Goal: Find contact information: Find contact information

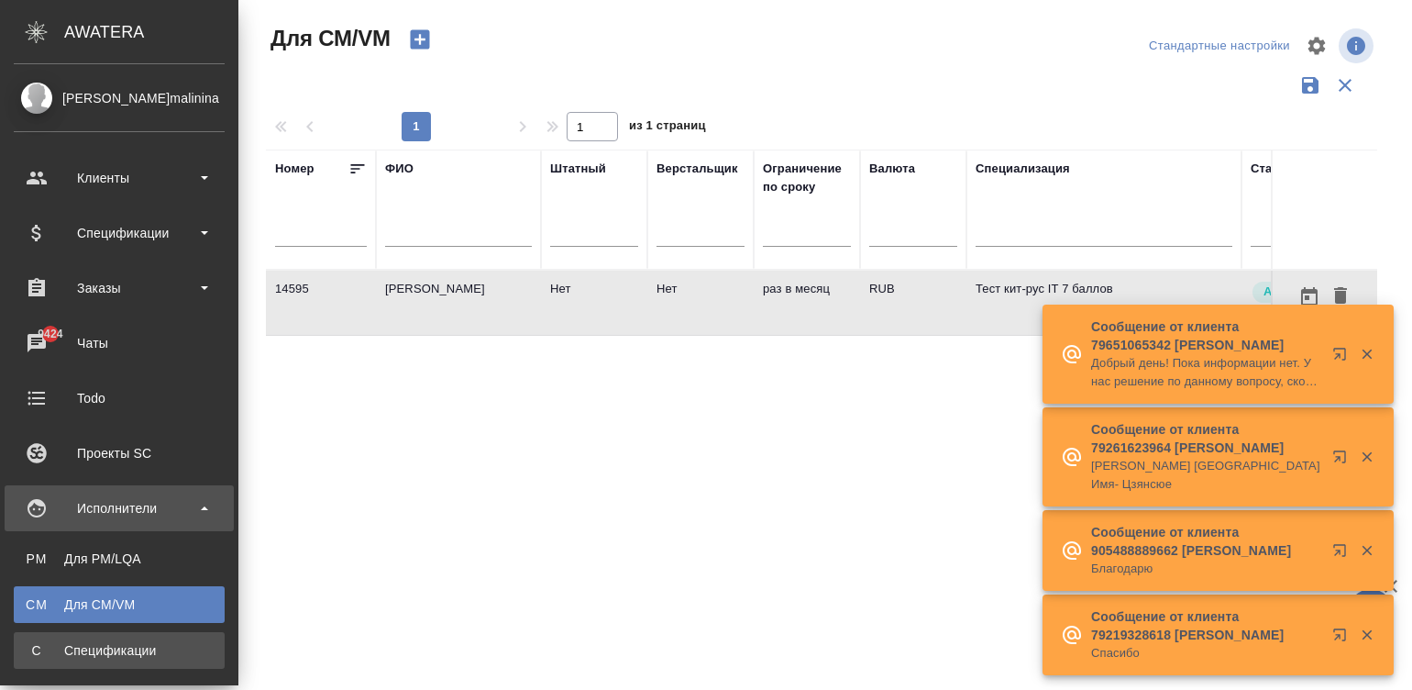
drag, startPoint x: 0, startPoint y: 0, endPoint x: 43, endPoint y: 635, distance: 636.1
click at [43, 635] on link "С Спецификации" at bounding box center [119, 650] width 211 height 37
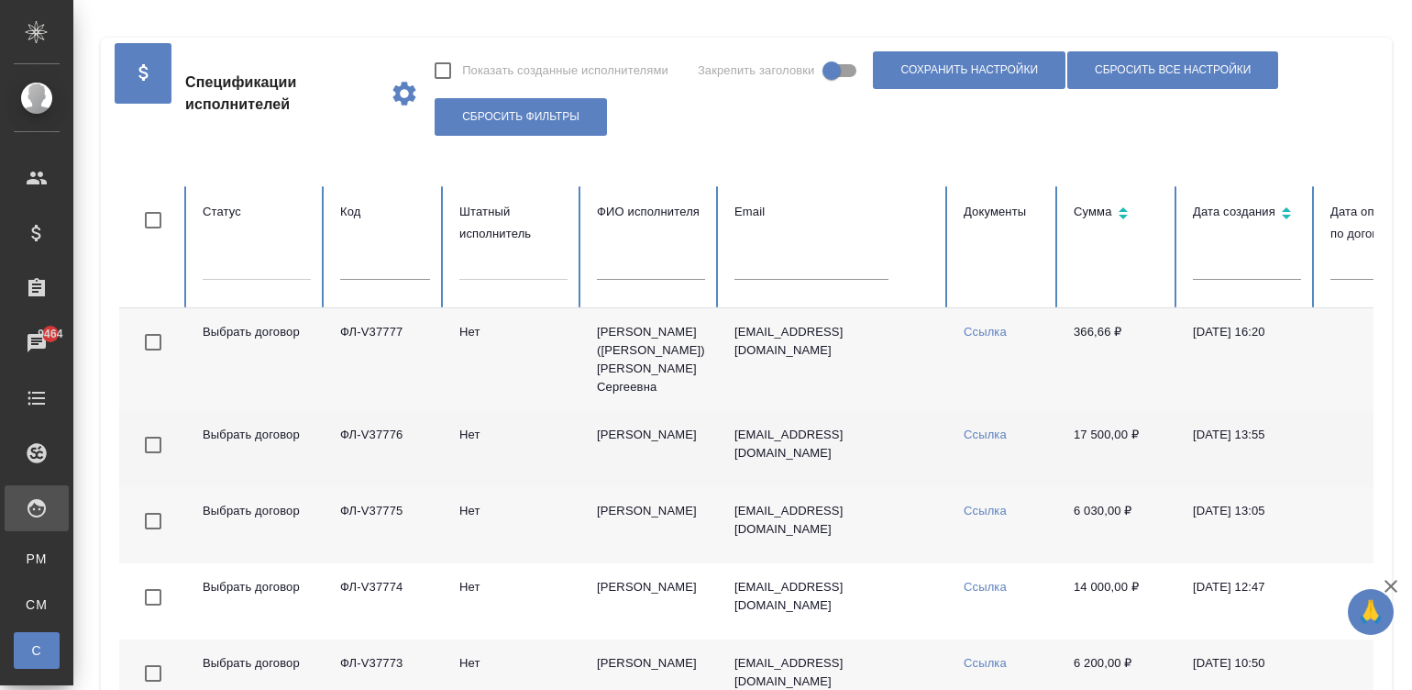
click at [220, 417] on td "Выбрать договор" at bounding box center [257, 449] width 138 height 76
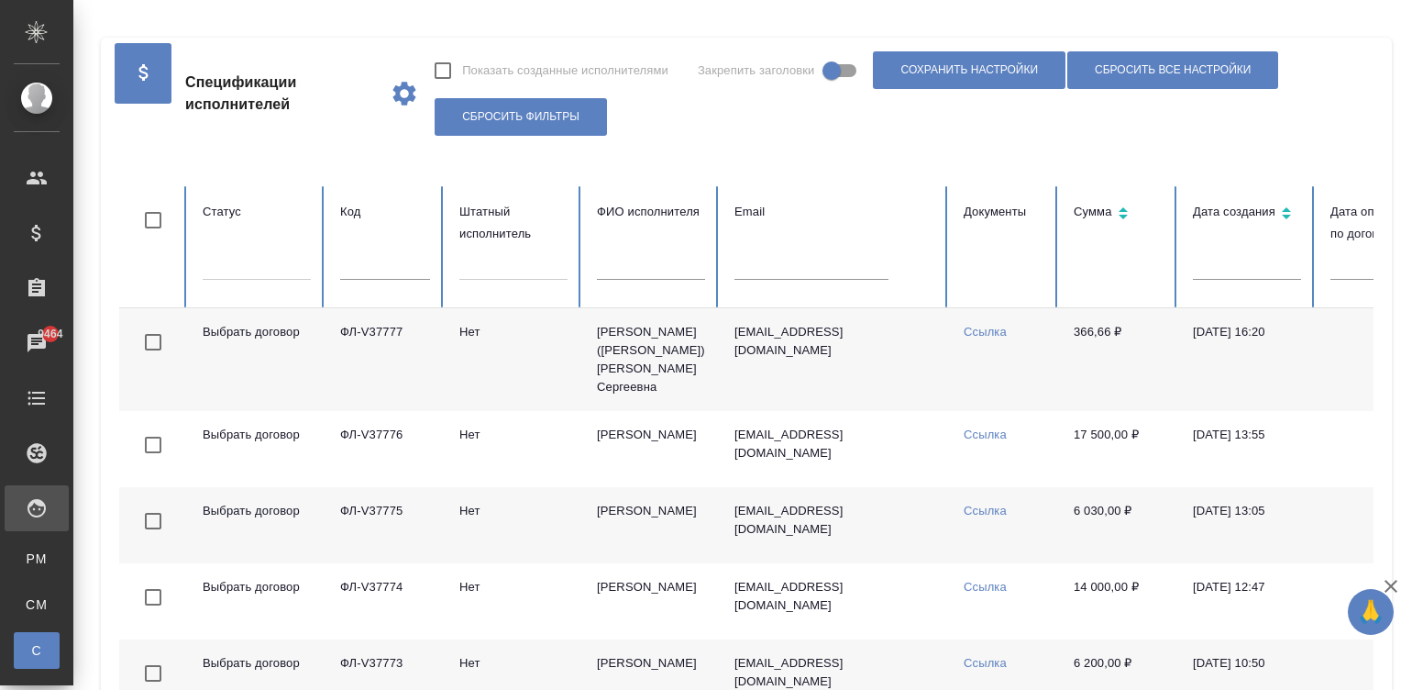
click at [357, 271] on input "text" at bounding box center [385, 267] width 90 height 26
paste input "ФЛ-V36903"
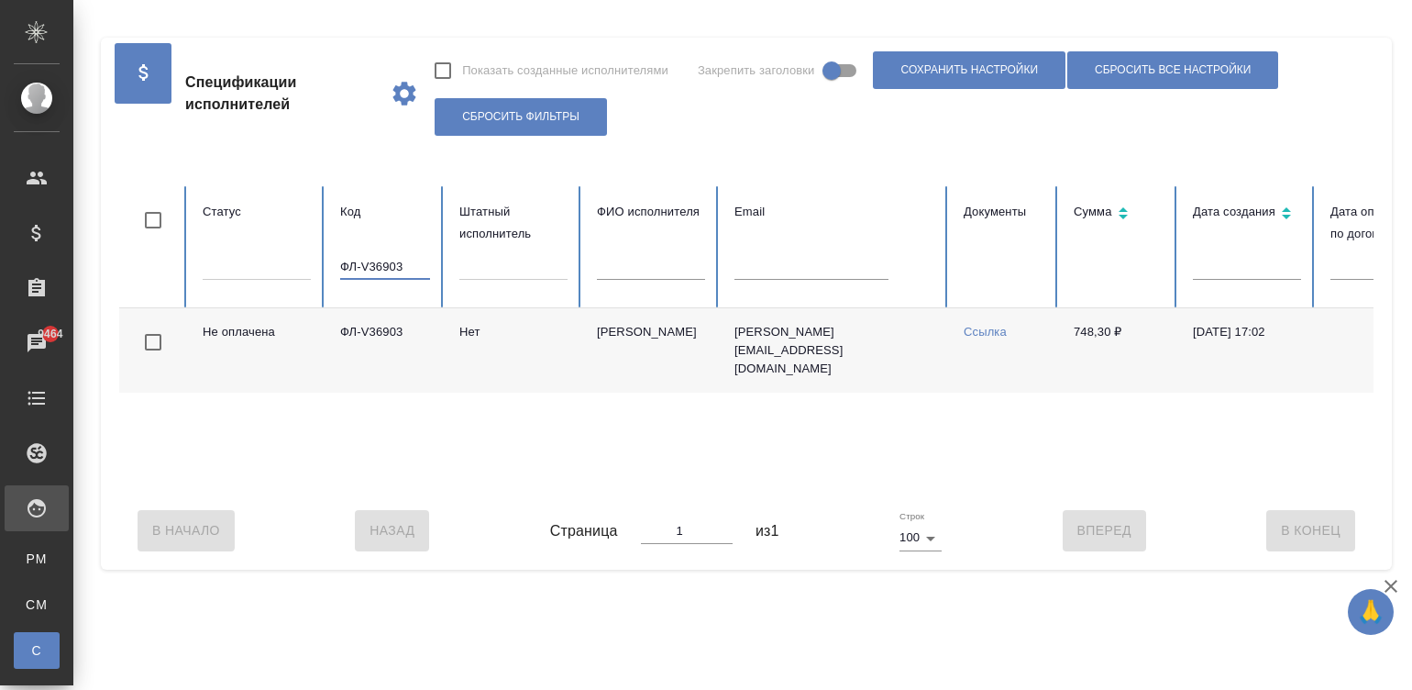
type input "ФЛ-V36903"
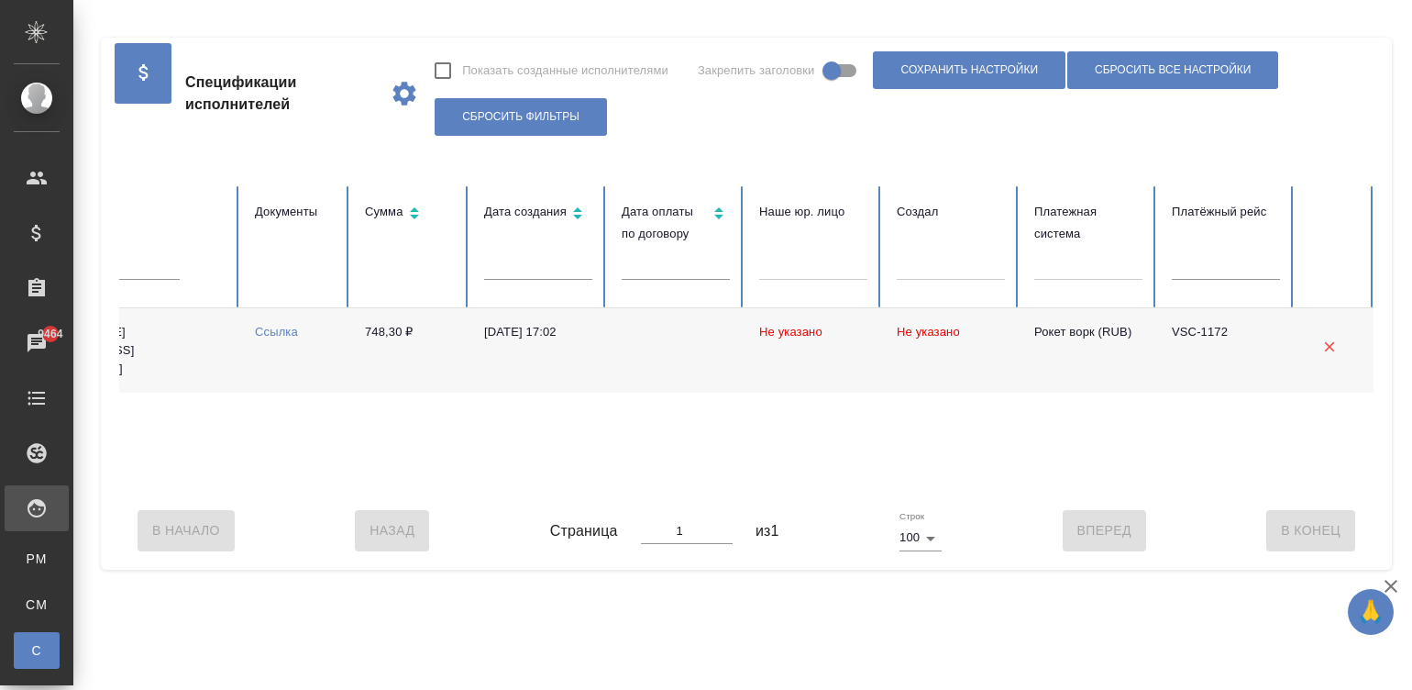
click at [959, 491] on div "Не оплачена ФЛ-V36903 [PERSON_NAME] [PERSON_NAME][EMAIL_ADDRESS][DOMAIN_NAME] С…" at bounding box center [392, 399] width 1965 height 183
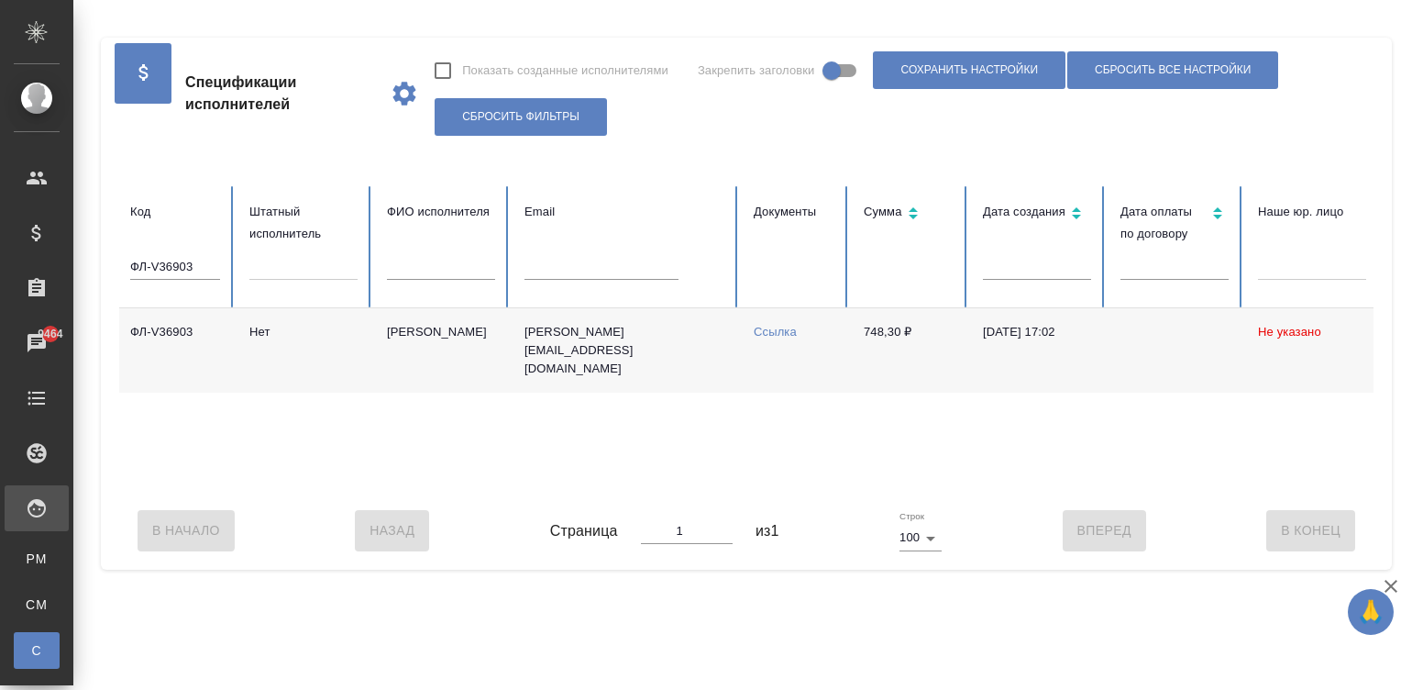
scroll to position [0, 364]
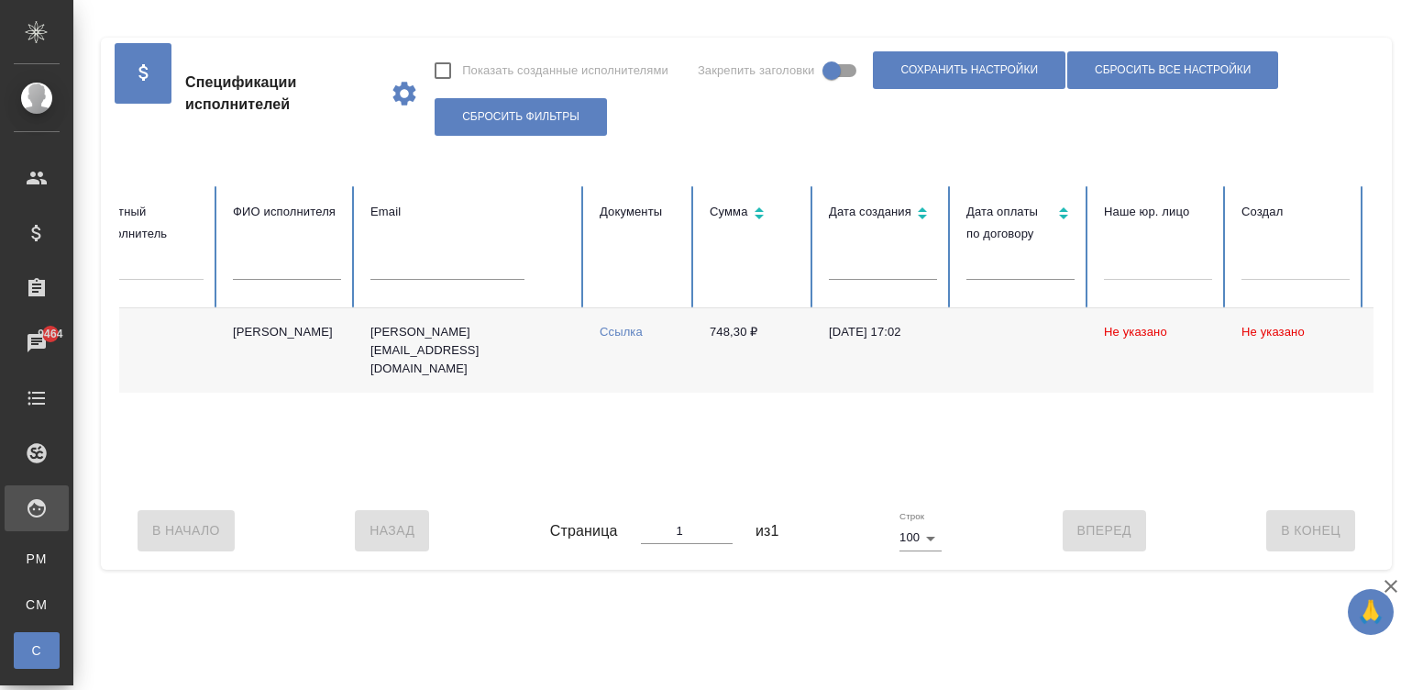
click at [541, 330] on td "[PERSON_NAME][EMAIL_ADDRESS][DOMAIN_NAME]" at bounding box center [470, 350] width 229 height 84
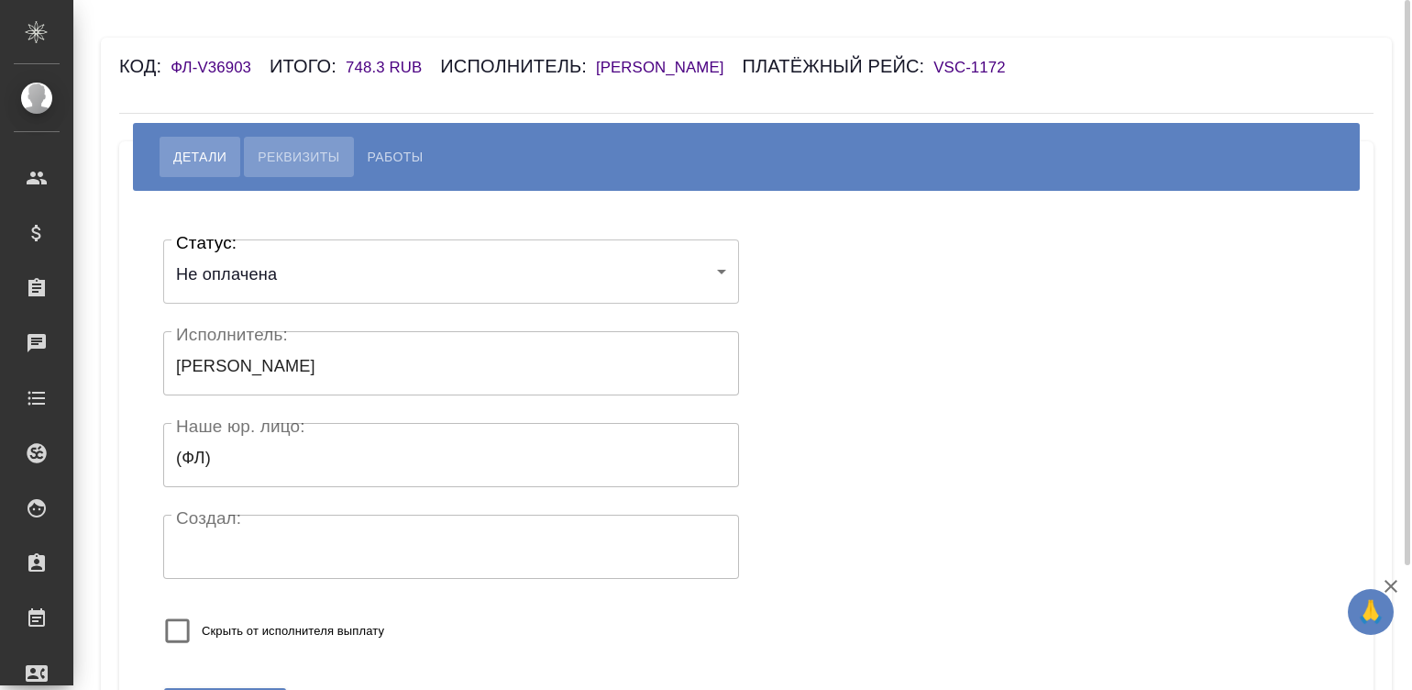
click at [260, 146] on span "Реквизиты" at bounding box center [299, 157] width 82 height 22
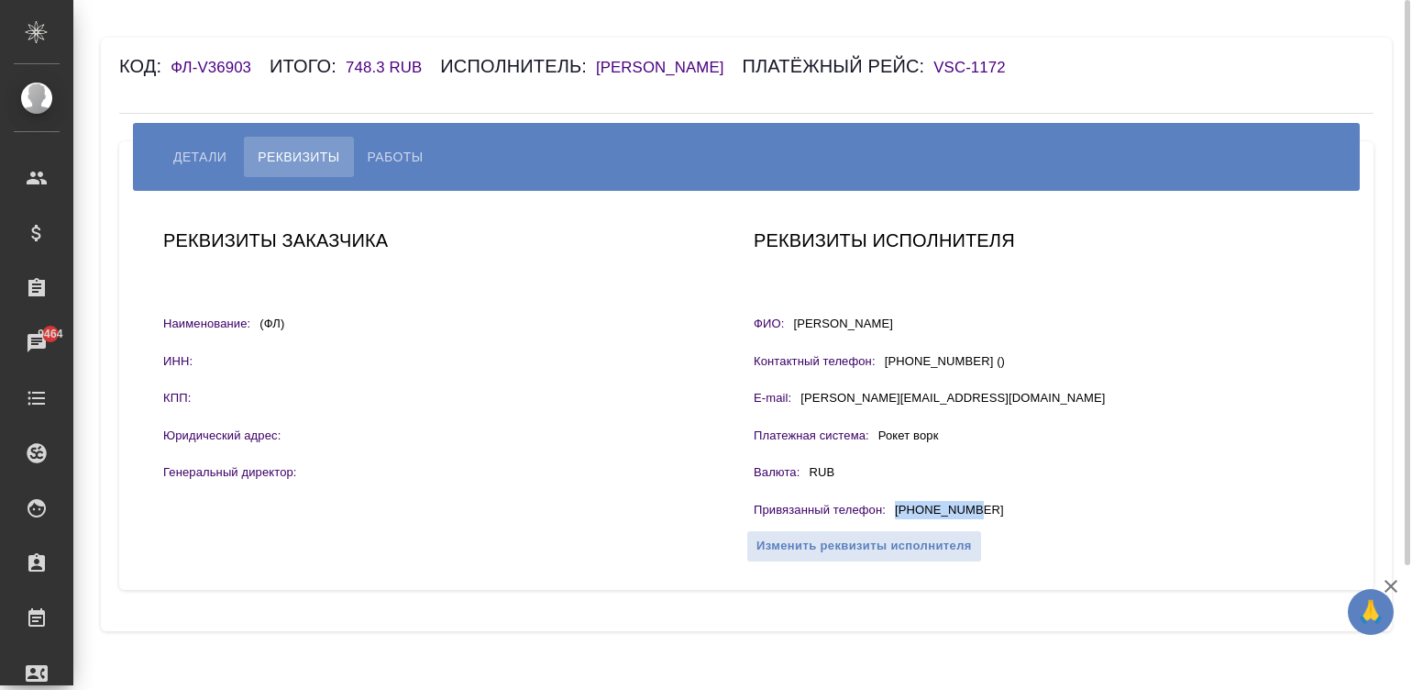
drag, startPoint x: 978, startPoint y: 504, endPoint x: 893, endPoint y: 505, distance: 84.4
click at [893, 505] on div "Привязанный телефон : [PHONE_NUMBER]" at bounding box center [1042, 512] width 576 height 23
copy p "[PHONE_NUMBER]"
copy p "+7919440812"
drag, startPoint x: 336, startPoint y: 69, endPoint x: 387, endPoint y: 72, distance: 51.5
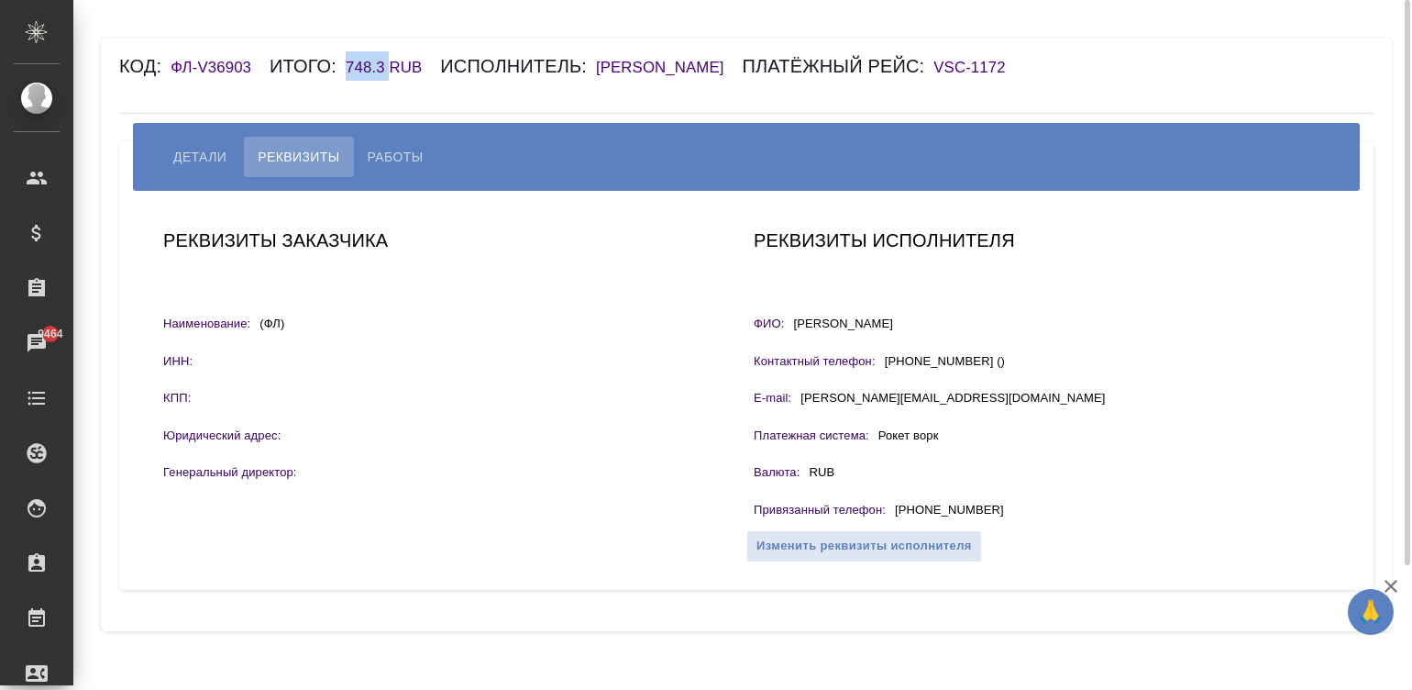
click at [387, 72] on div "Код: ФЛ-V36903 Итого: 748.3 RUB Исполнитель: Слесарчук Софья Валерьевна Платёжн…" at bounding box center [642, 65] width 1046 height 29
copy h6 "748.3"
